Goal: Navigation & Orientation: Understand site structure

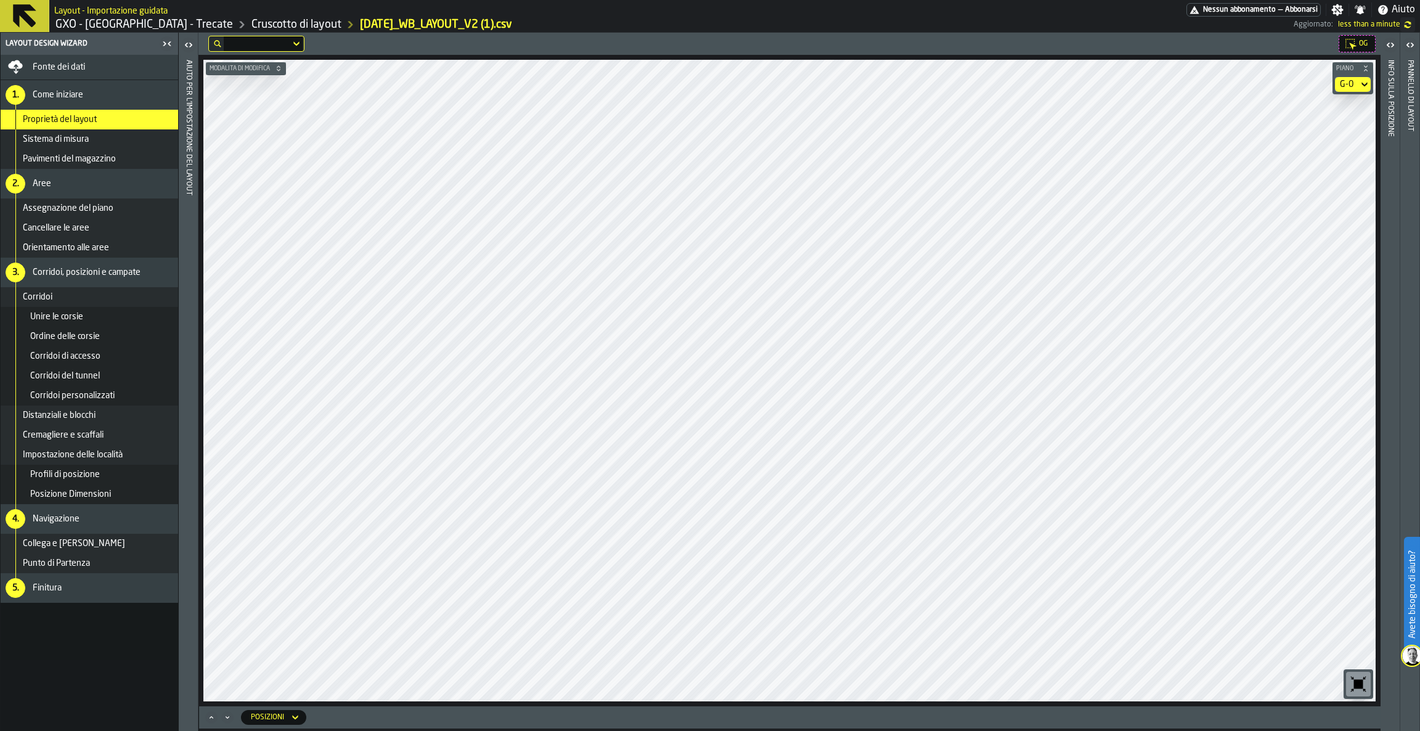
click at [1350, 83] on div "G-0" at bounding box center [1347, 85] width 14 height 10
click at [1321, 165] on div "G-3" at bounding box center [1332, 165] width 64 height 15
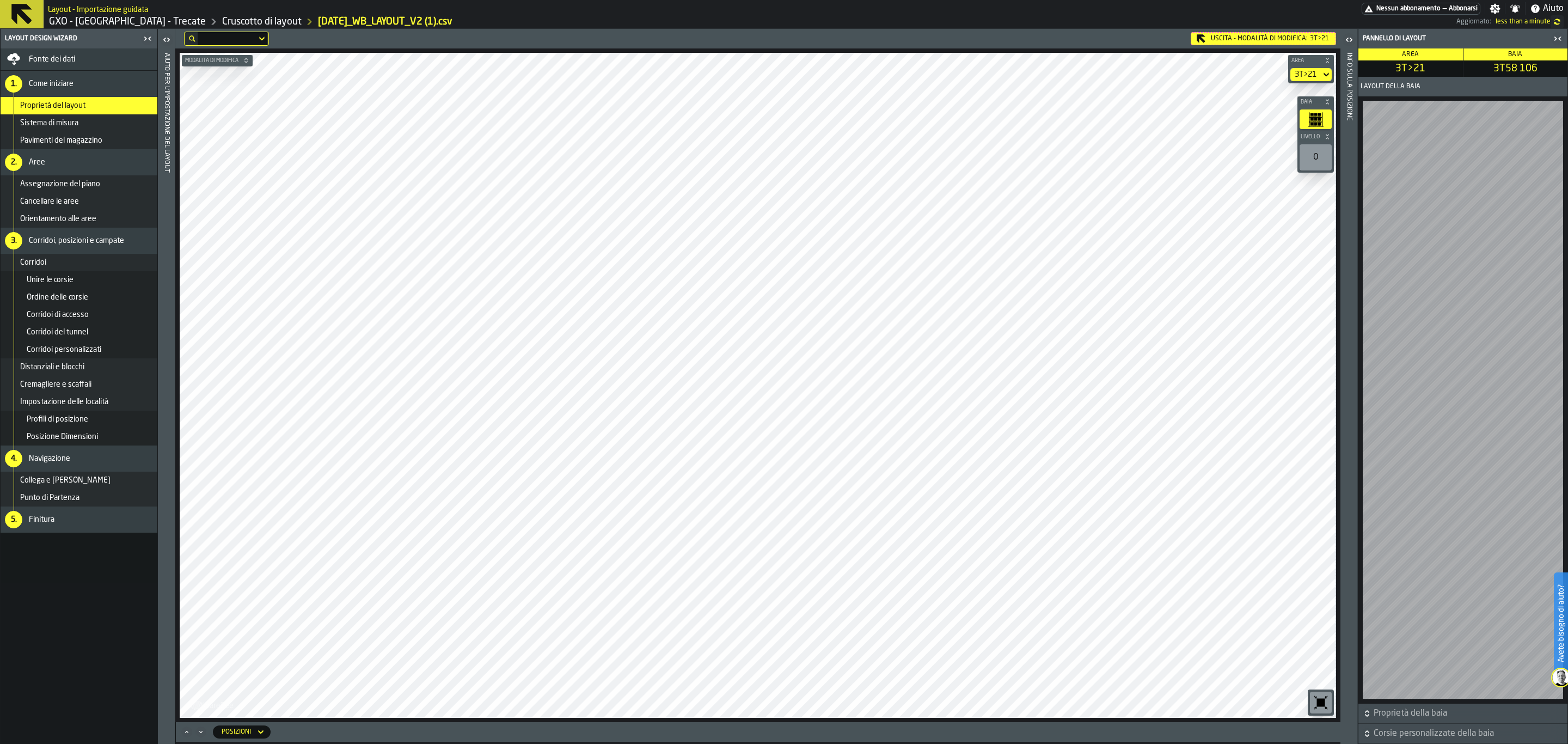
click at [1232, 44] on div "Uscita - Modalità di Modifica: 3T>21" at bounding box center [1263, 38] width 146 height 13
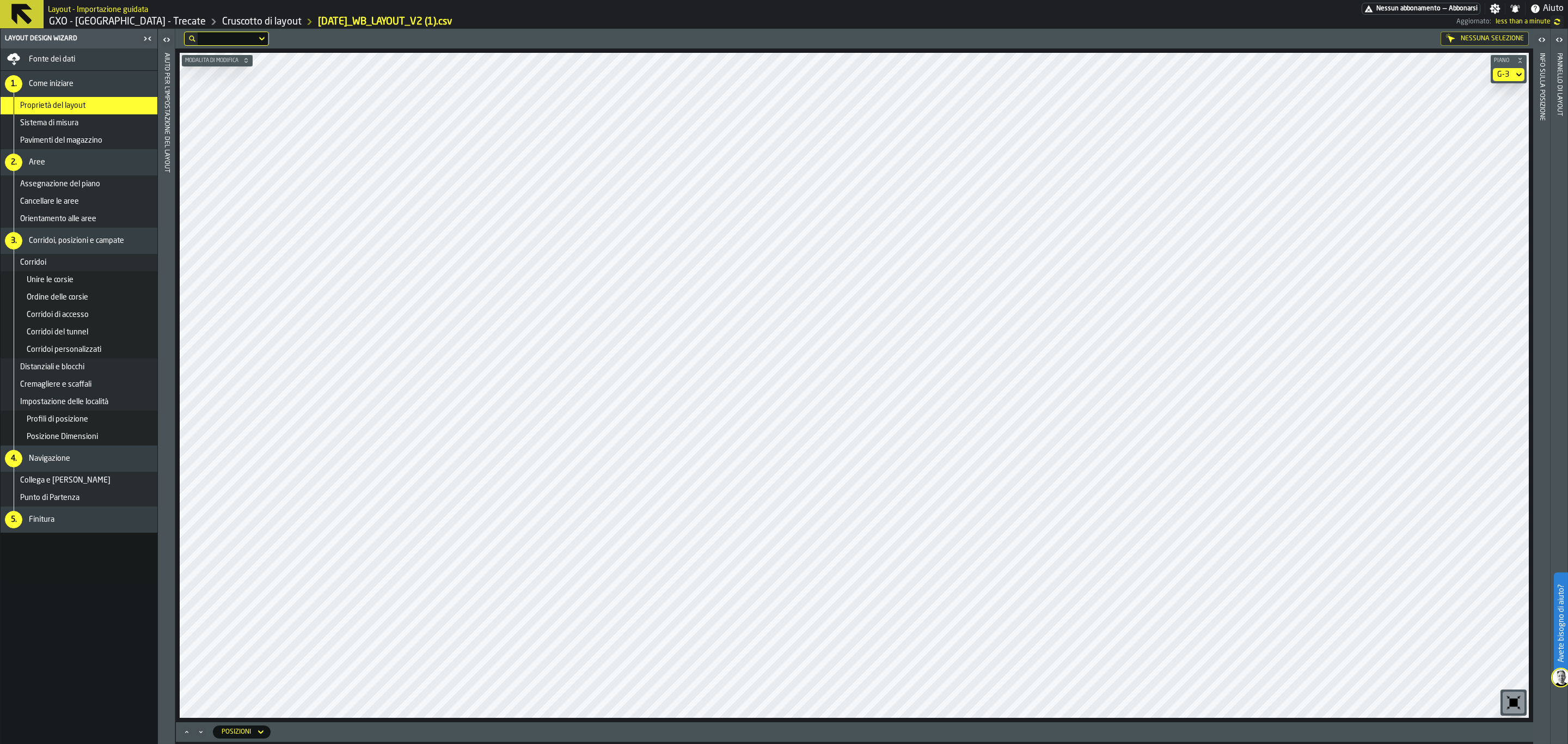
click at [30, 15] on icon at bounding box center [22, 14] width 27 height 27
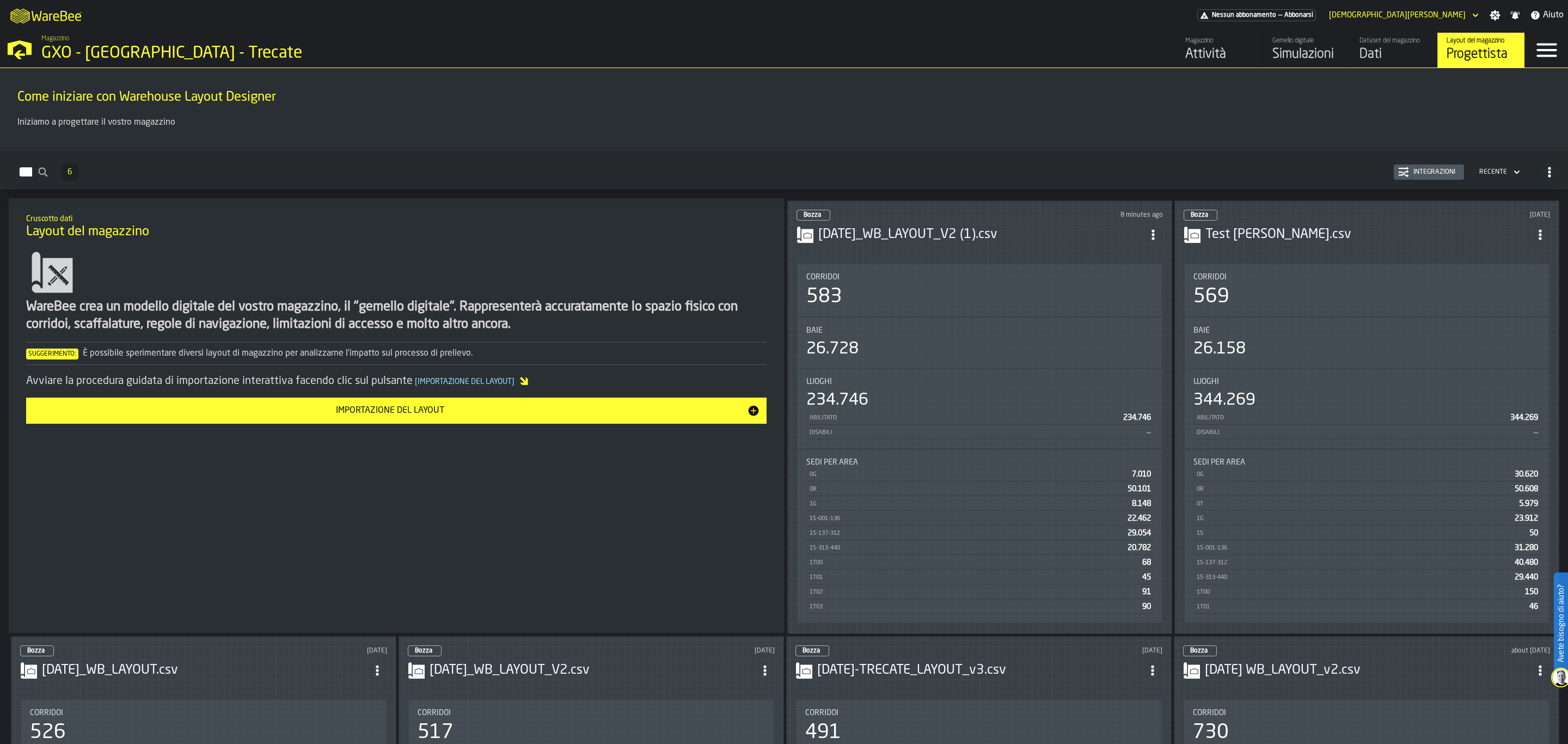
click at [1254, 38] on div "Dataset del magazzino" at bounding box center [1394, 41] width 69 height 8
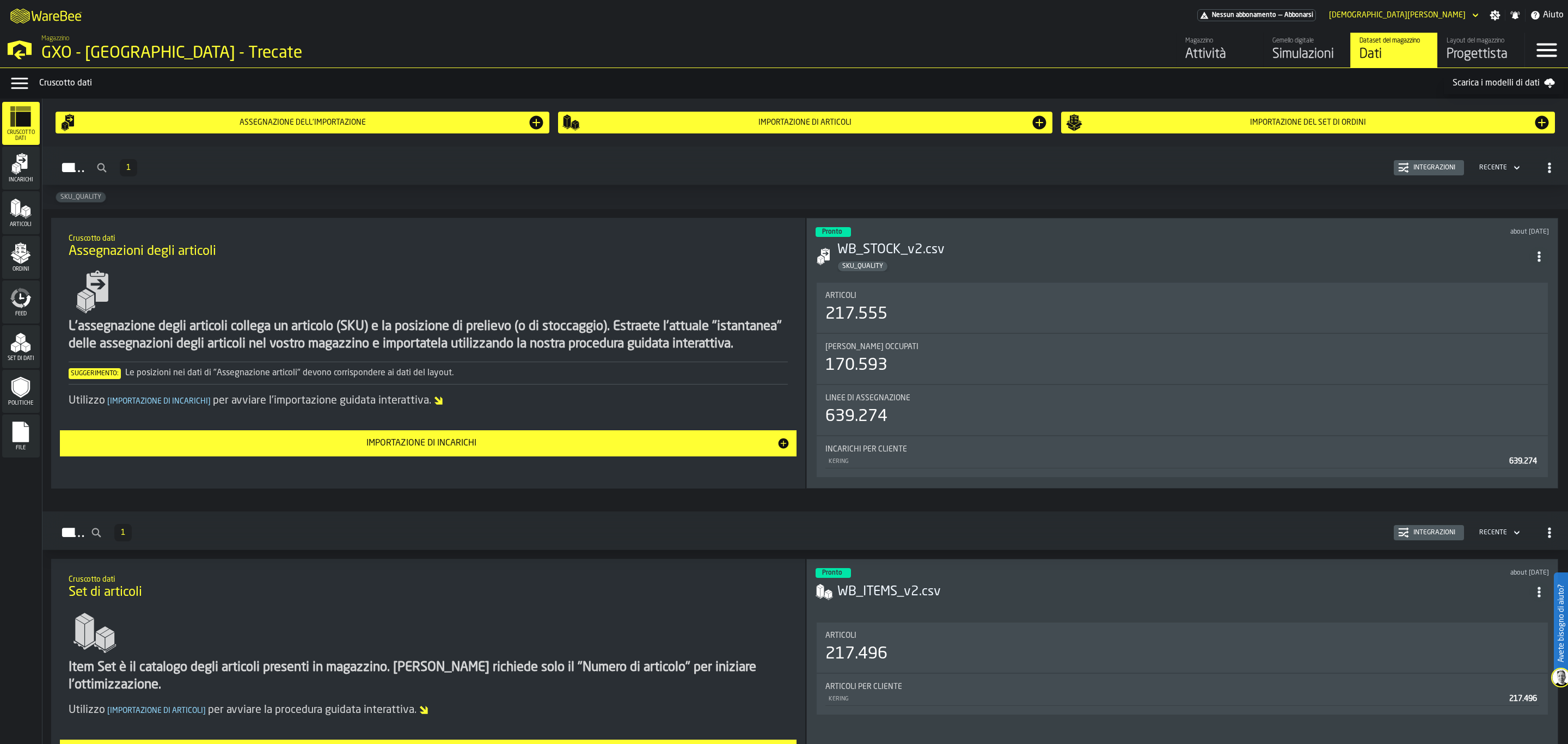
click at [20, 306] on icon "menu Feed" at bounding box center [19, 304] width 12 height 9
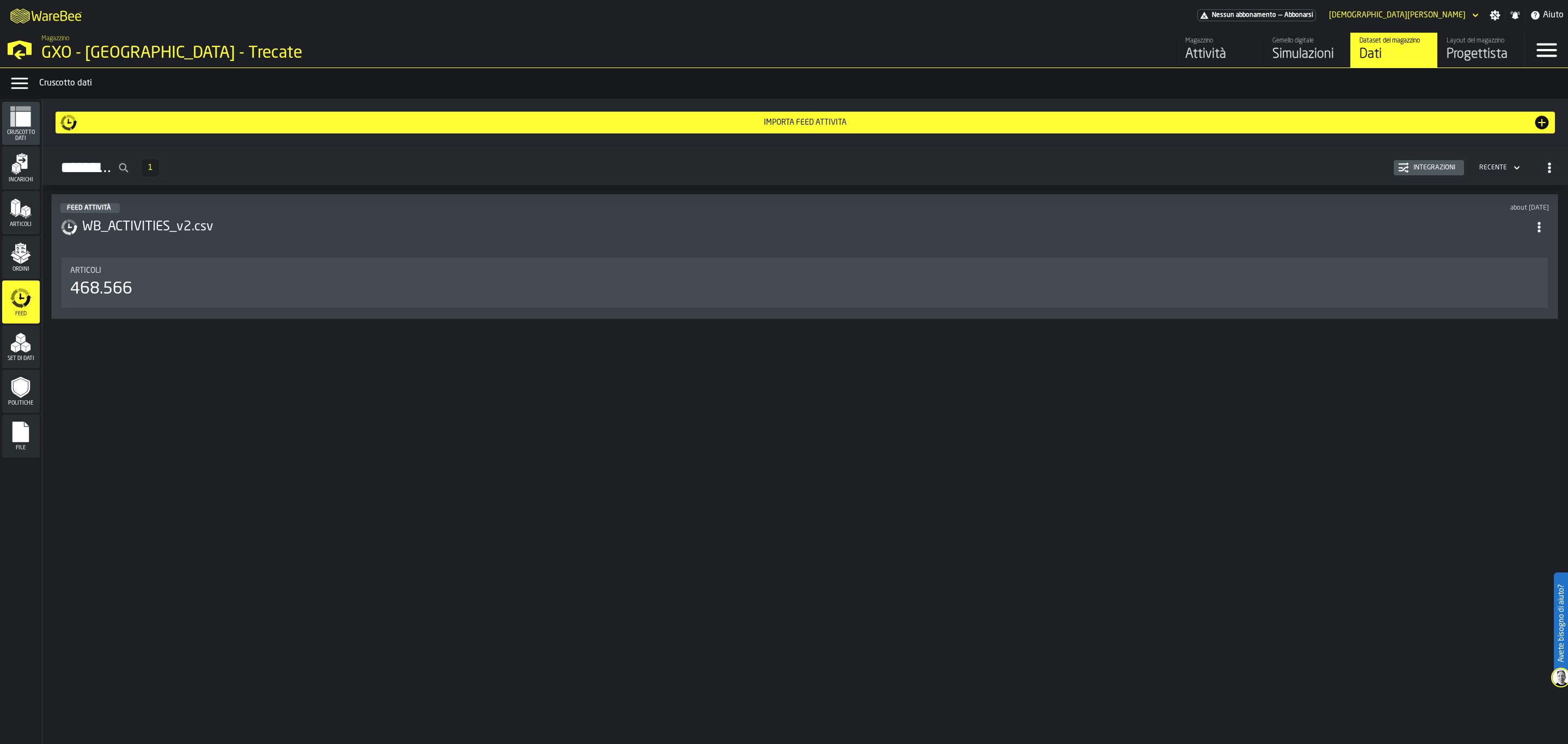
click at [11, 268] on span "Ordini" at bounding box center [20, 269] width 38 height 6
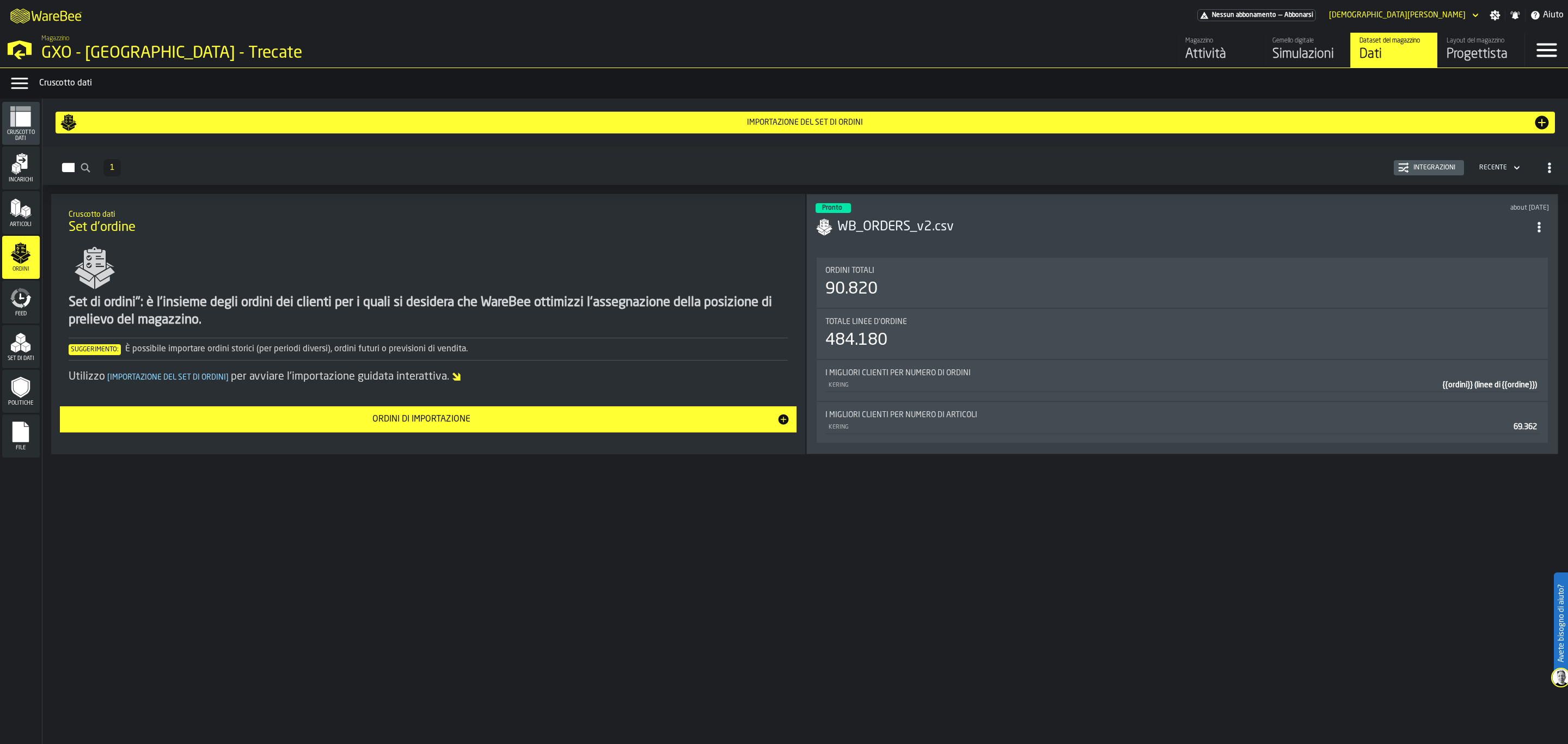
click at [15, 335] on icon "menu Set di dati" at bounding box center [20, 342] width 22 height 22
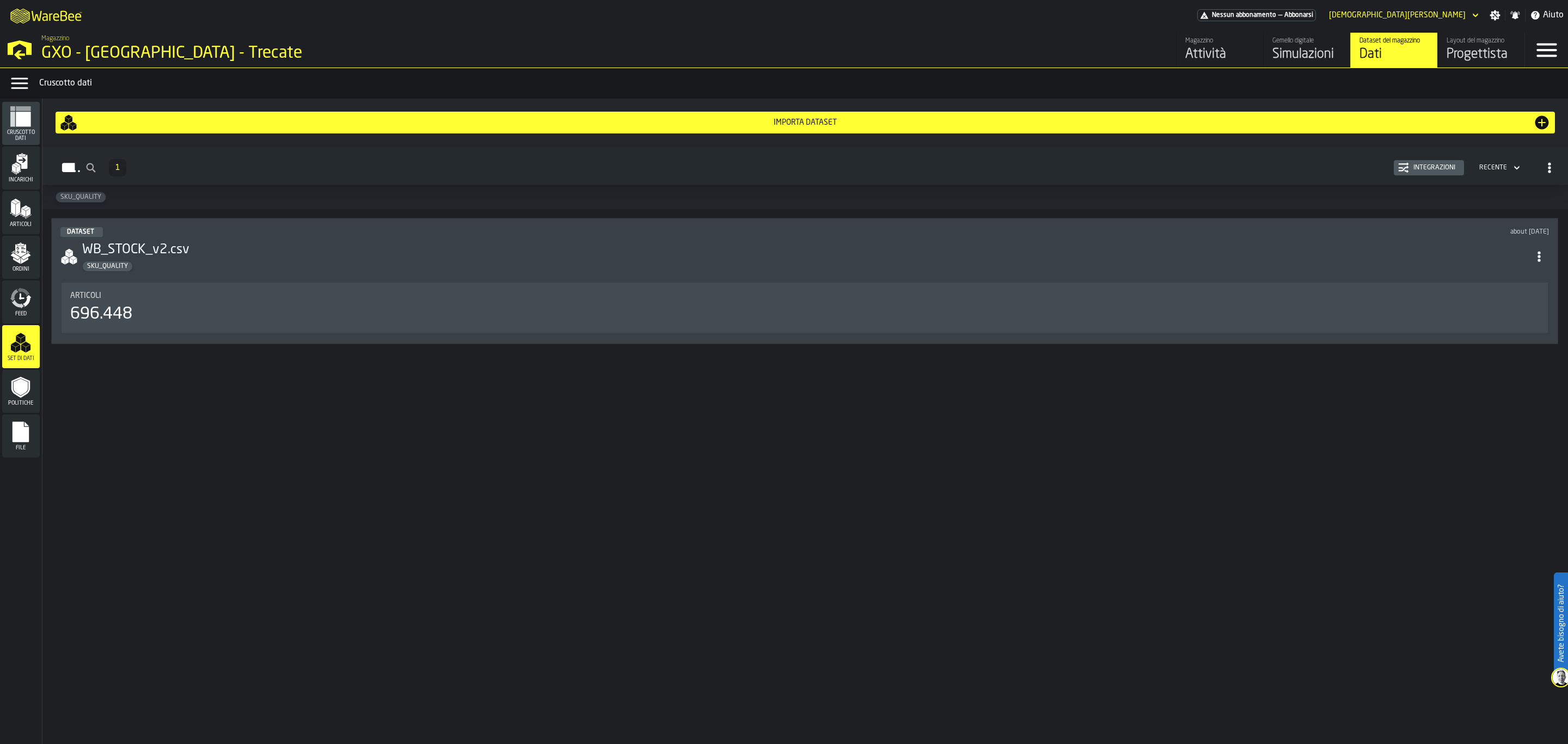
click at [11, 224] on span "Articoli" at bounding box center [20, 224] width 38 height 6
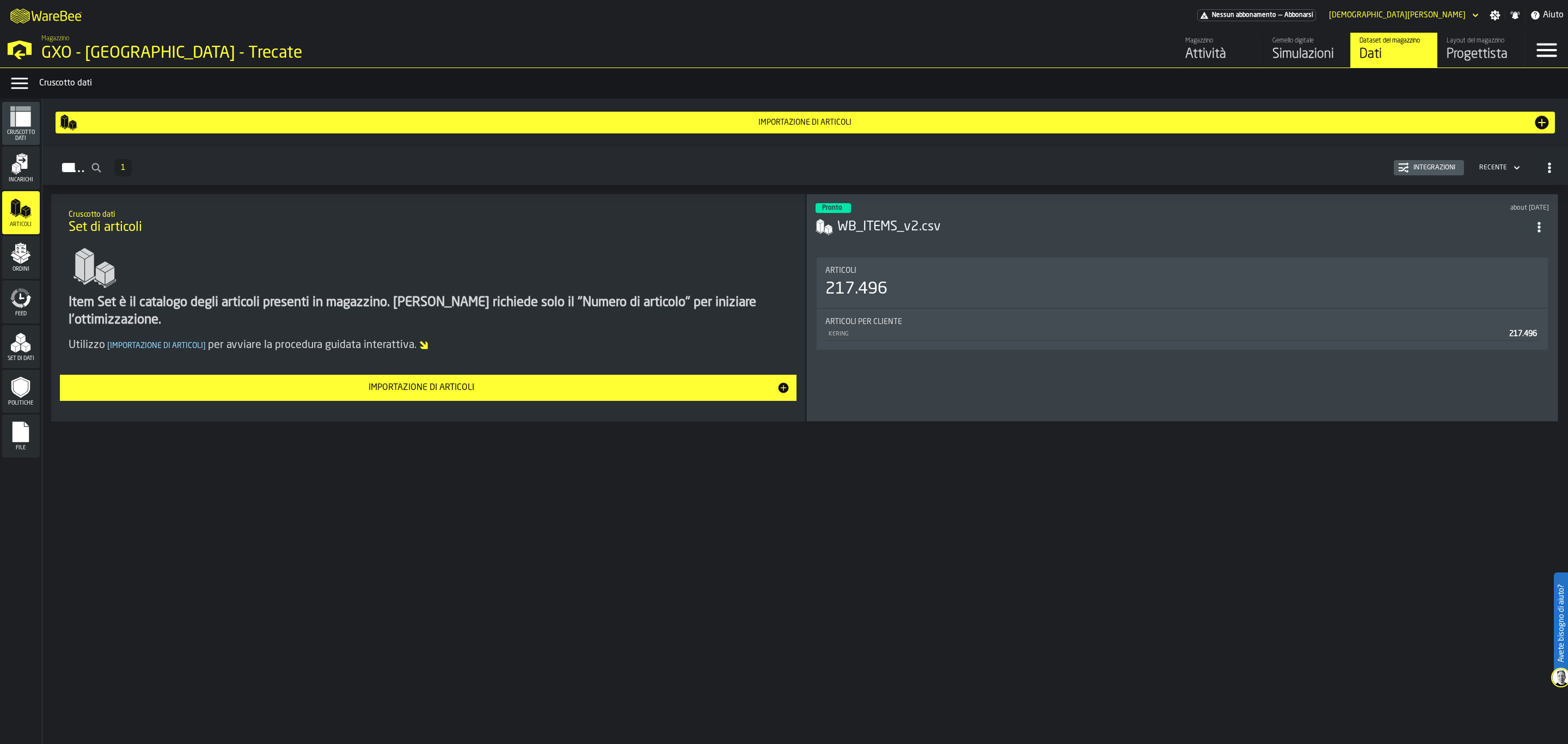
click at [11, 174] on icon "menu Incarichi" at bounding box center [20, 163] width 22 height 22
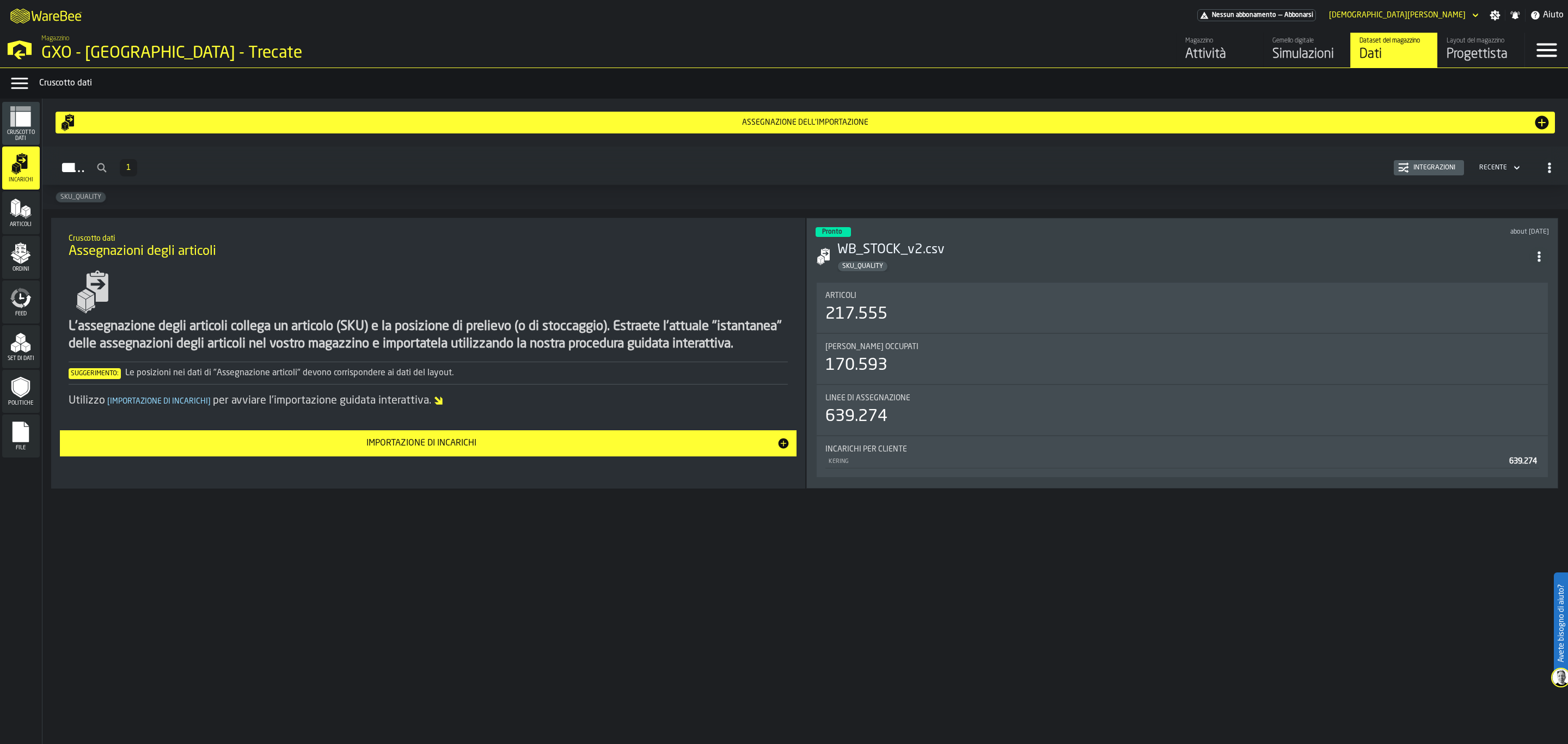
click at [17, 386] on icon "menu Politiche" at bounding box center [20, 387] width 14 height 17
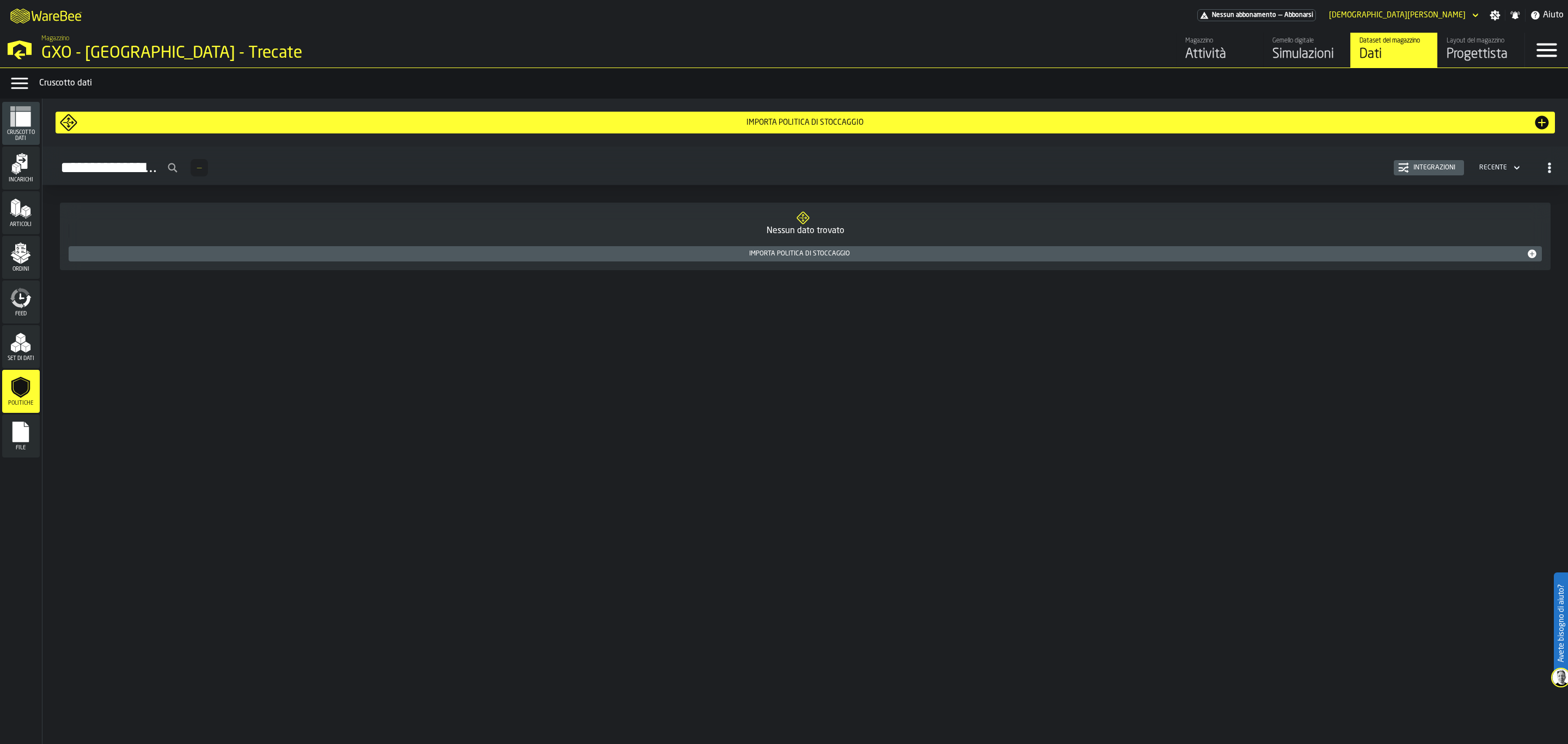
click at [19, 353] on icon "menu Set di dati" at bounding box center [20, 342] width 22 height 22
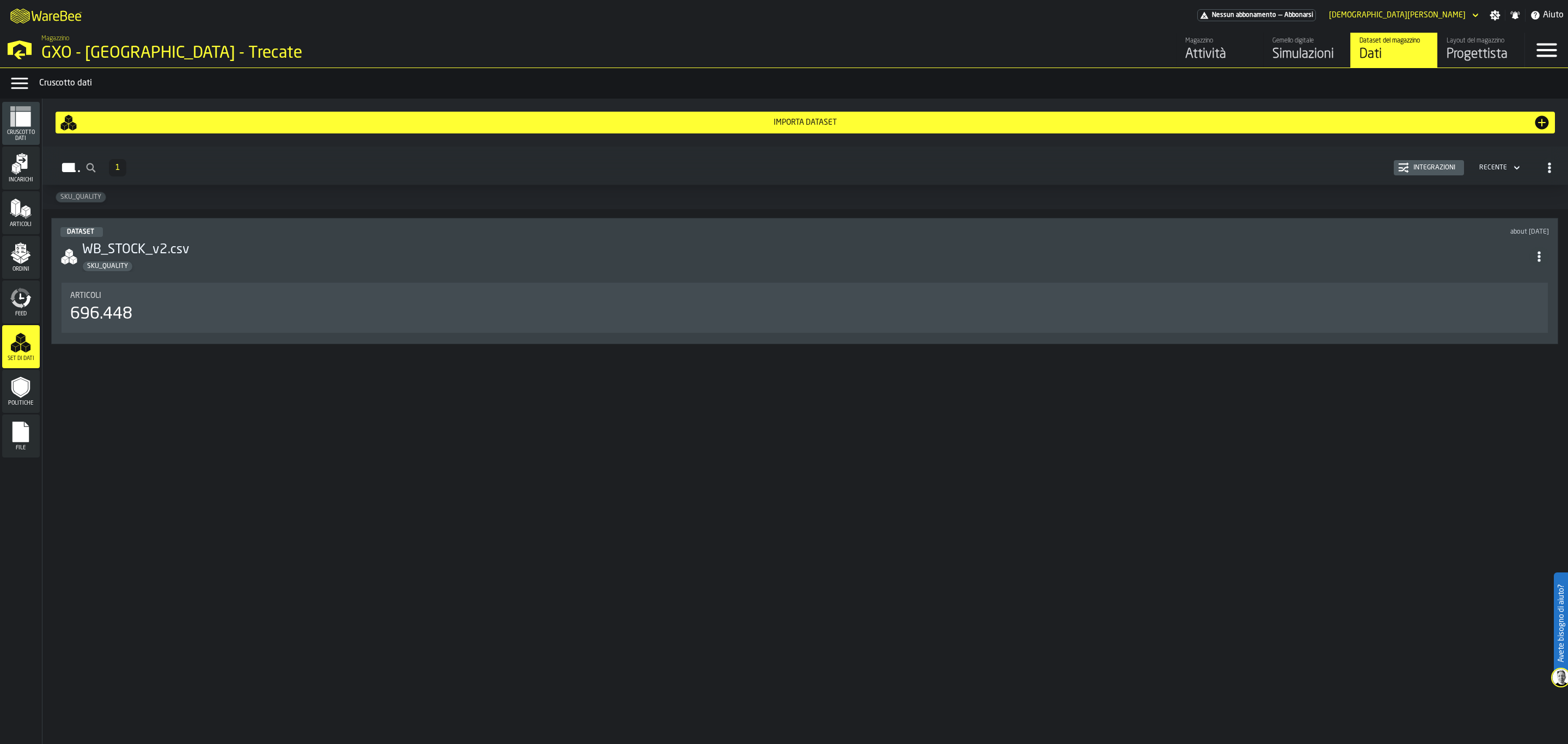
click at [15, 75] on icon "button-toggle-Menu Dati" at bounding box center [19, 83] width 22 height 22
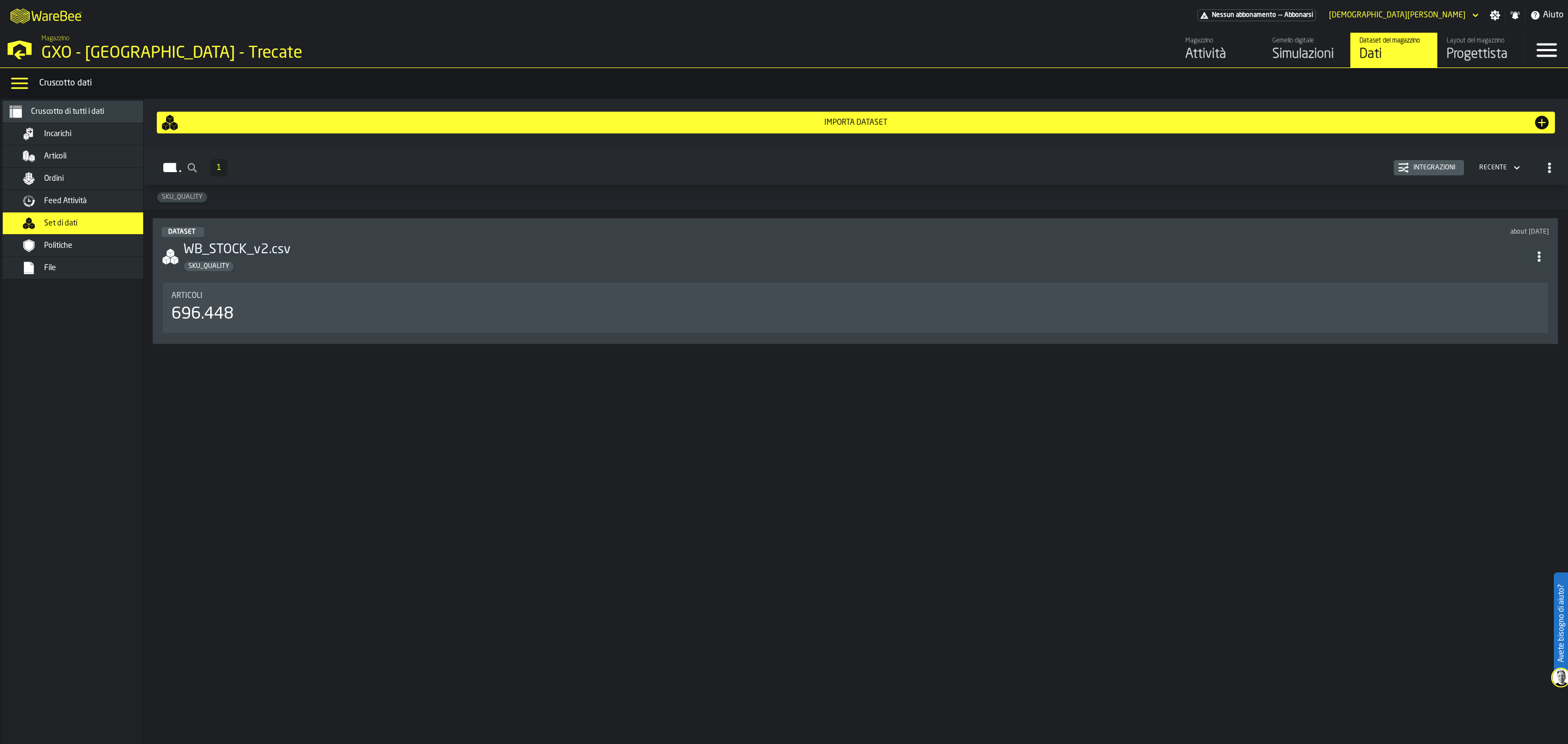
click at [15, 76] on icon "button-toggle-Menu Dati" at bounding box center [19, 83] width 22 height 22
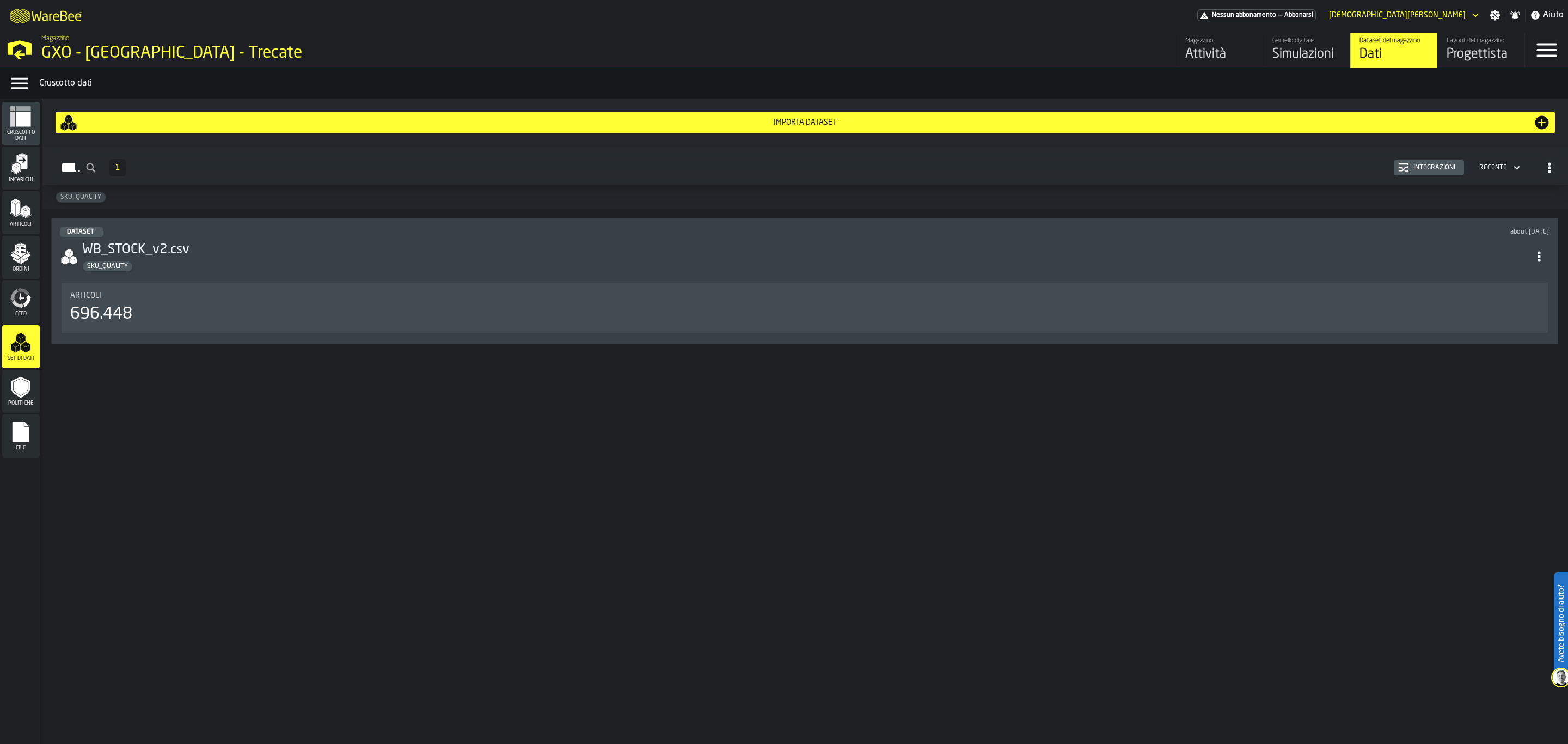
click at [27, 158] on icon "menu Incarichi" at bounding box center [20, 163] width 22 height 22
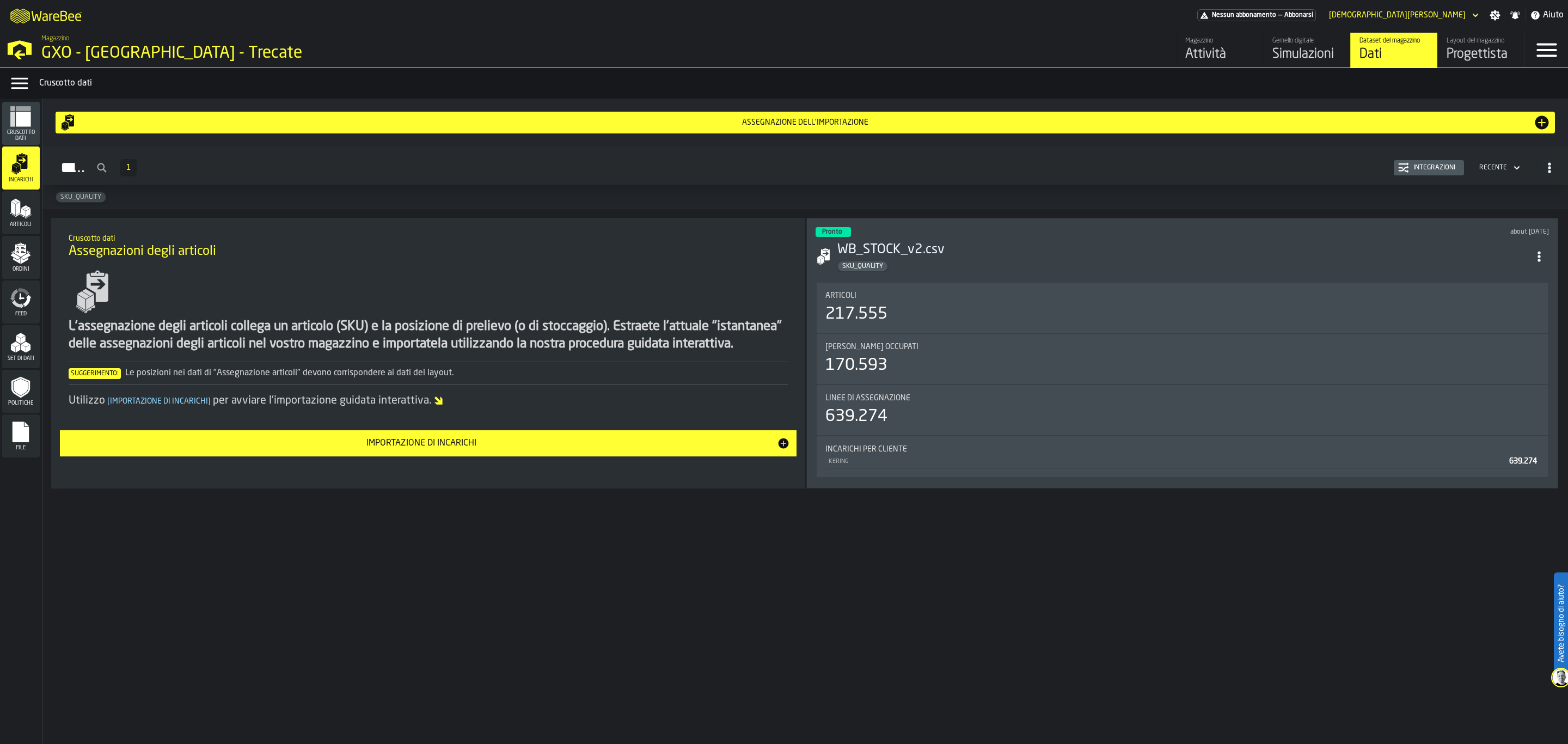
click at [1254, 169] on div "Integrazioni" at bounding box center [1434, 168] width 50 height 8
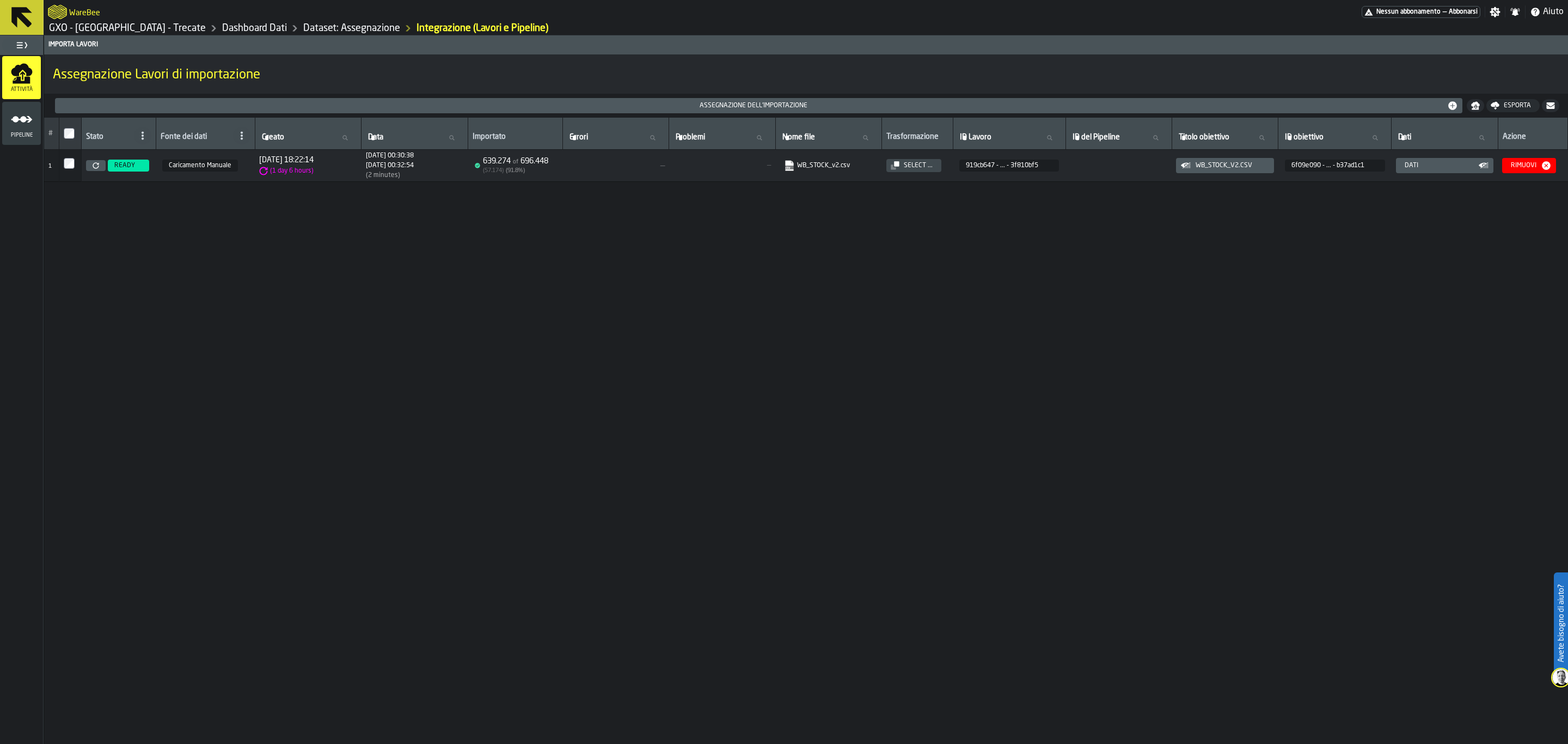
click at [30, 12] on icon at bounding box center [21, 17] width 20 height 20
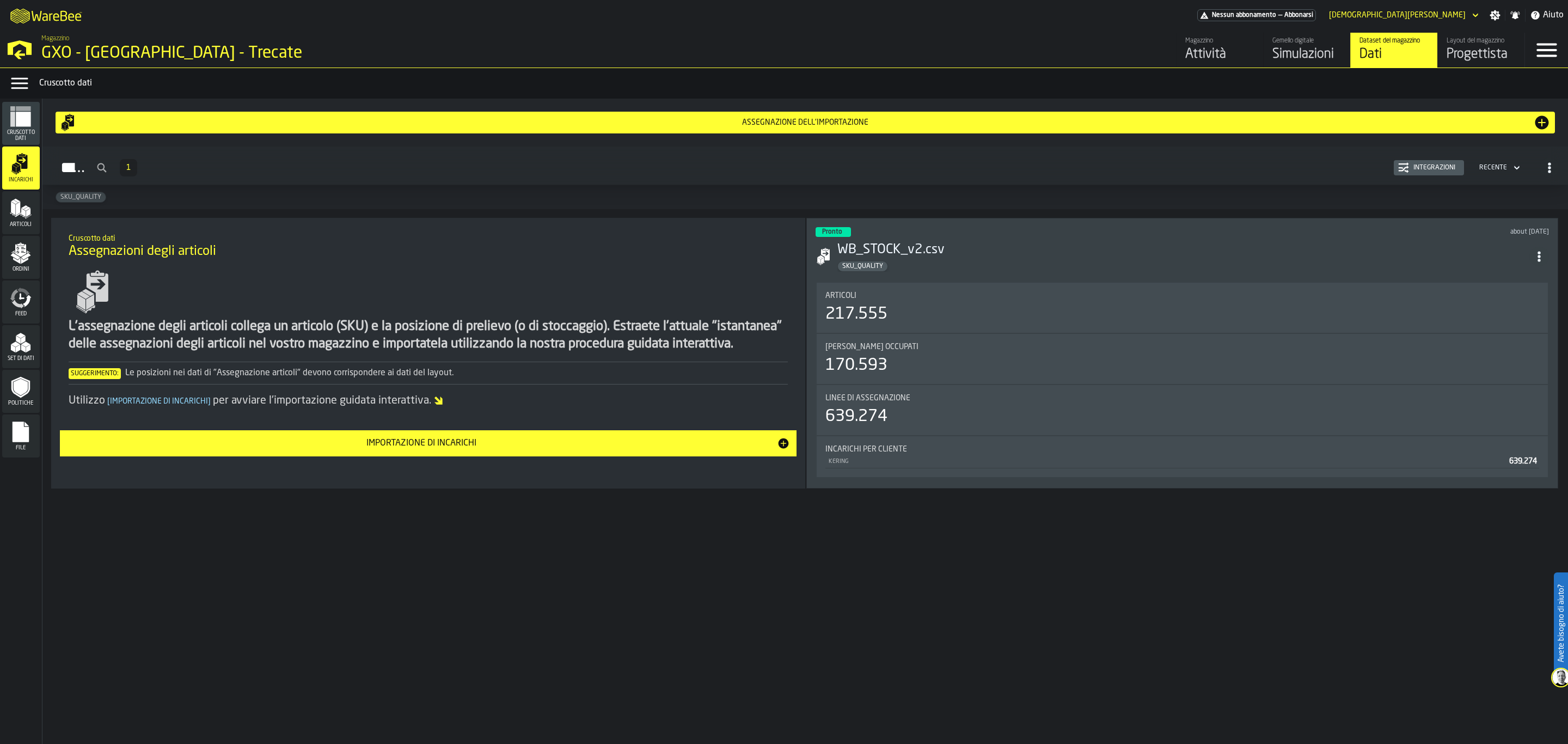
click at [1254, 165] on div "Integrazioni" at bounding box center [1434, 168] width 50 height 8
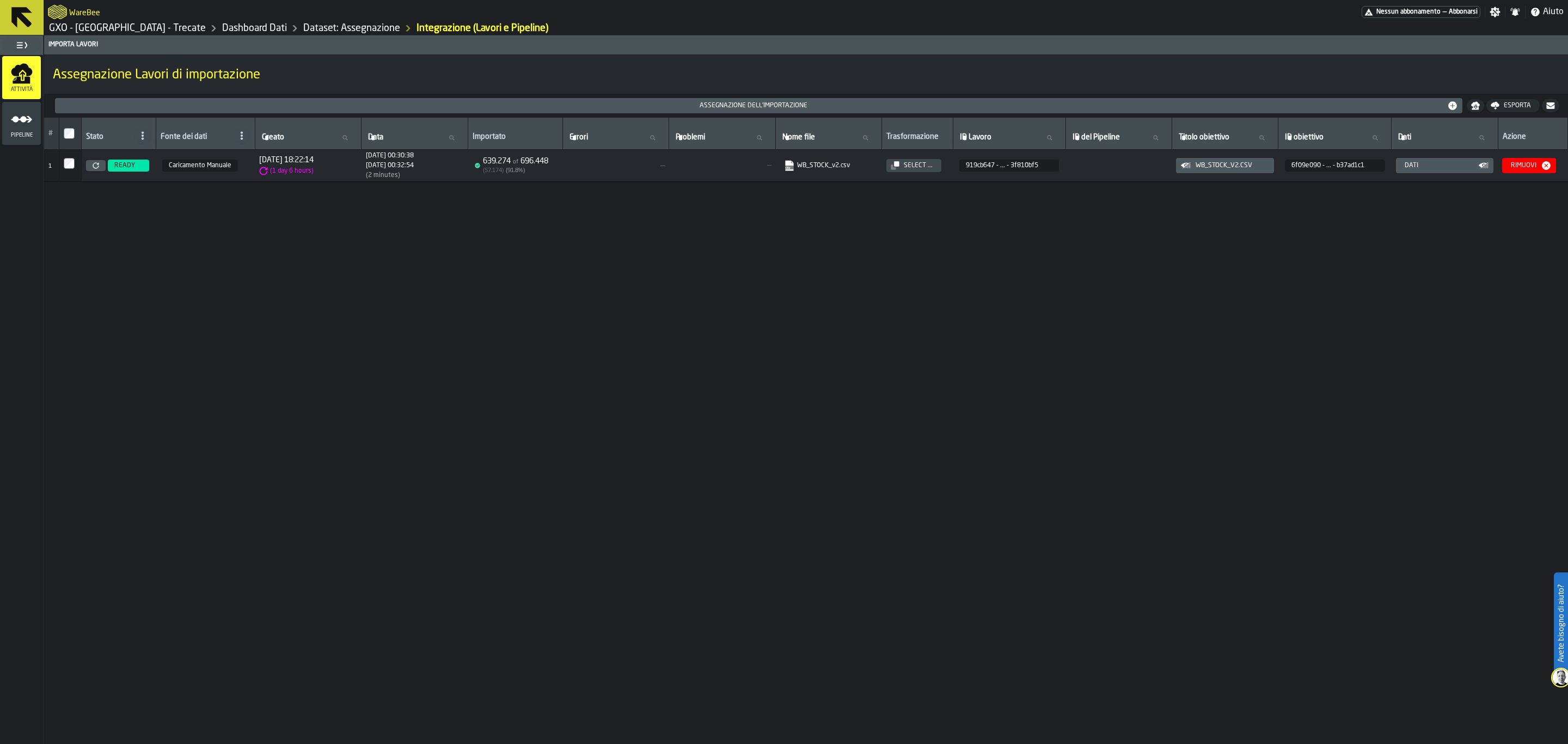
click at [34, 123] on div "Pipeline" at bounding box center [21, 124] width 39 height 30
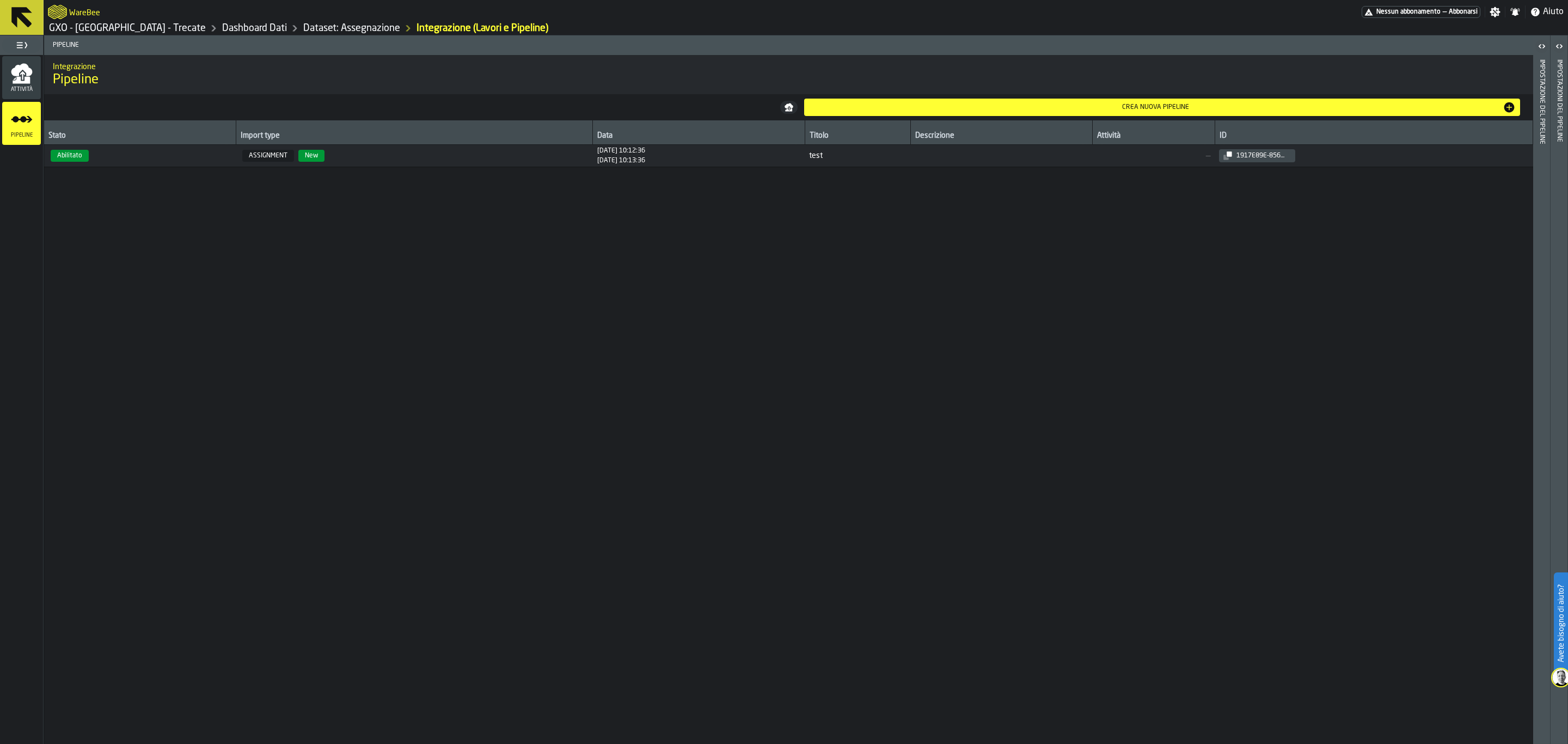
click at [22, 71] on icon "menu Attività" at bounding box center [21, 73] width 22 height 22
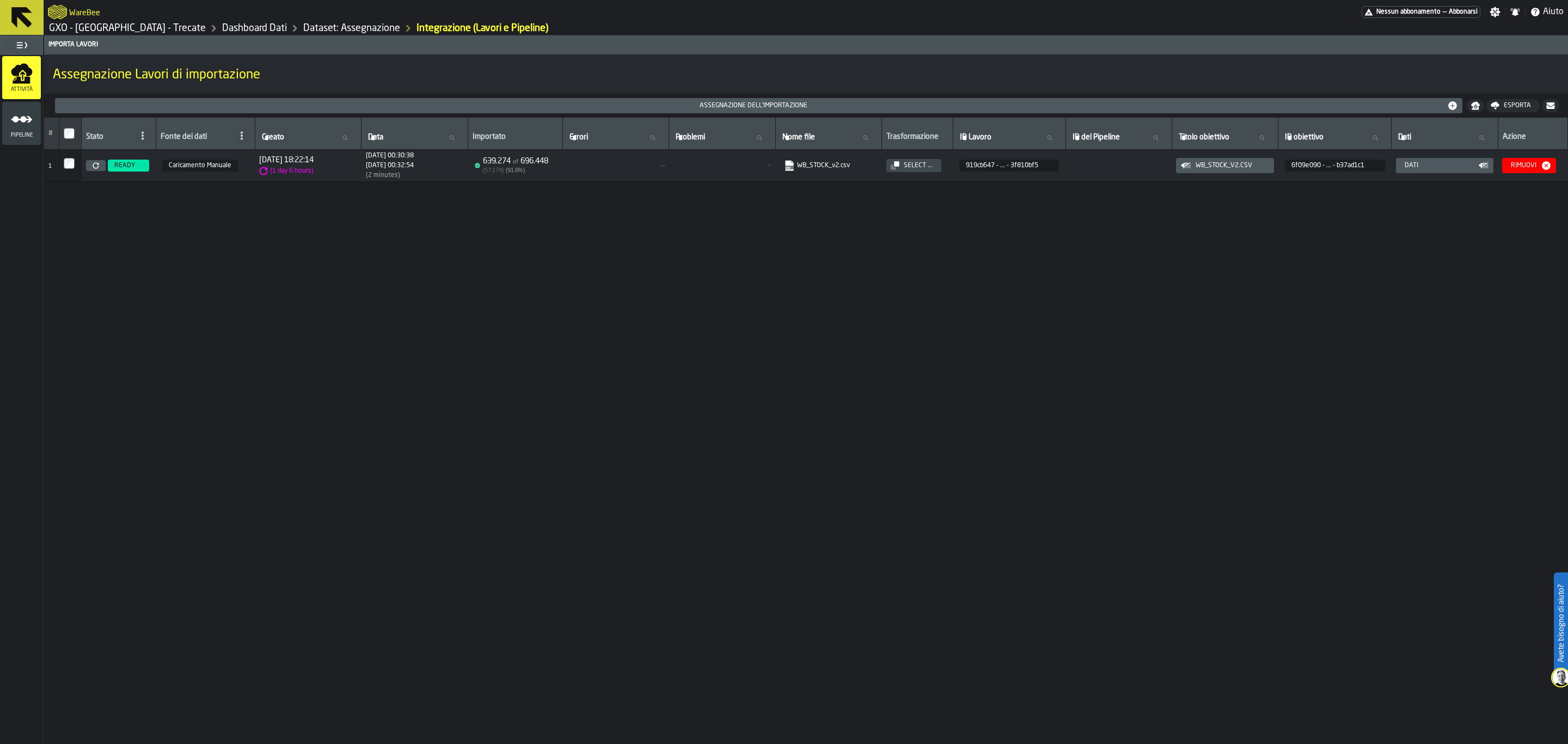
click at [15, 25] on icon at bounding box center [21, 17] width 20 height 20
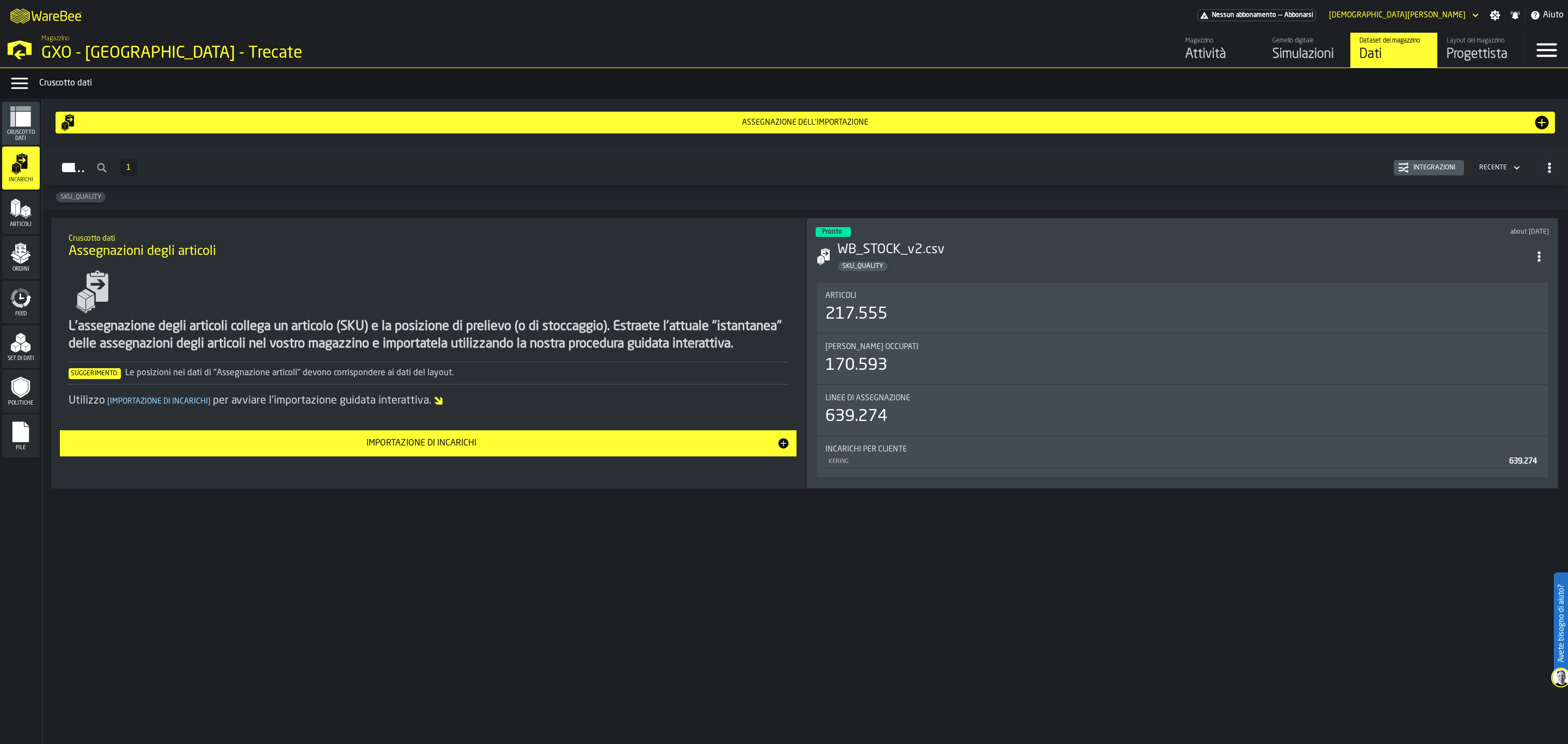
click at [1254, 55] on div "Progettista" at bounding box center [1481, 55] width 69 height 18
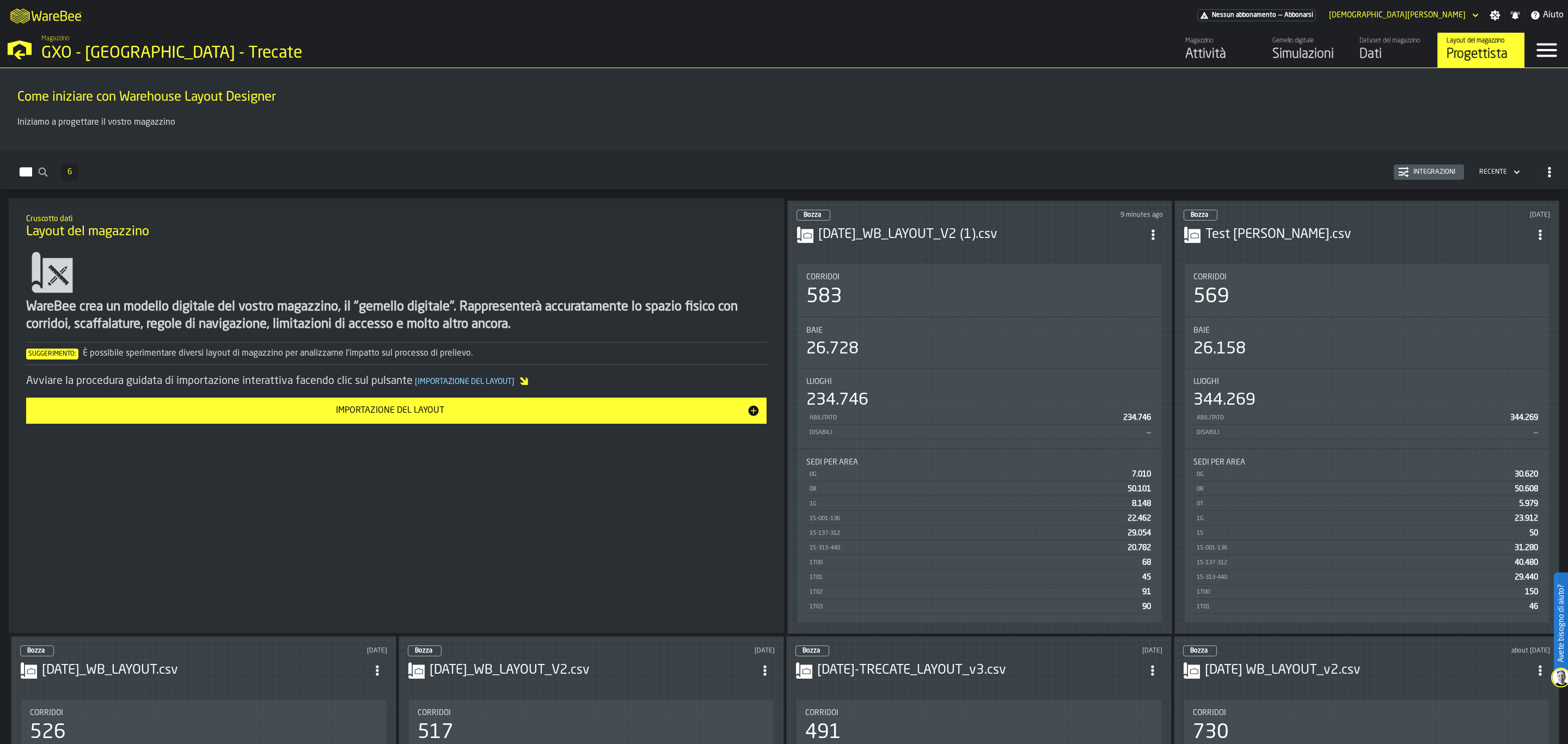
drag, startPoint x: 570, startPoint y: 530, endPoint x: 567, endPoint y: 535, distance: 5.8
click at [568, 530] on div "Cruscotto dati Layout del magazzino WareBee crea un modello digitale del vostro…" at bounding box center [397, 415] width 776 height 435
